Goal: Use online tool/utility: Utilize a website feature to perform a specific function

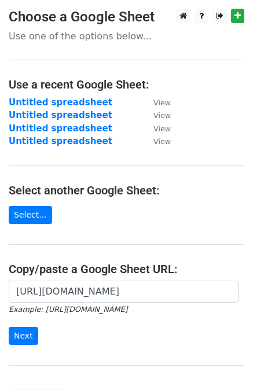
scroll to position [0, 254]
type input "[URL][DOMAIN_NAME]"
click at [23, 330] on input "Next" at bounding box center [23, 336] width 29 height 18
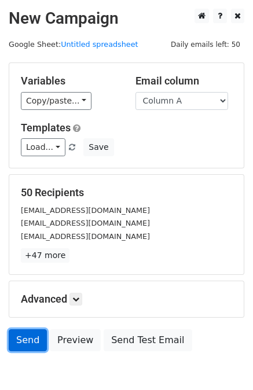
click at [21, 344] on link "Send" at bounding box center [28, 340] width 38 height 22
